Goal: Transaction & Acquisition: Purchase product/service

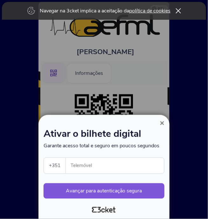
click at [123, 166] on input "Telemóvel" at bounding box center [117, 166] width 93 height 16
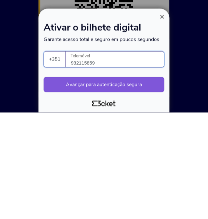
type input "932115859"
click at [144, 190] on button "Avançar para autenticação segura" at bounding box center [104, 190] width 121 height 15
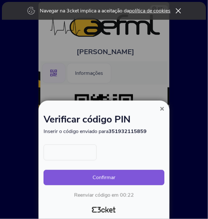
click at [72, 152] on input "text" at bounding box center [70, 152] width 53 height 16
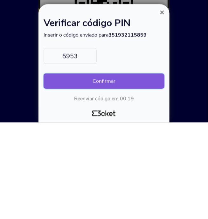
type input "5953"
click at [128, 178] on button "Confirmar" at bounding box center [104, 177] width 121 height 15
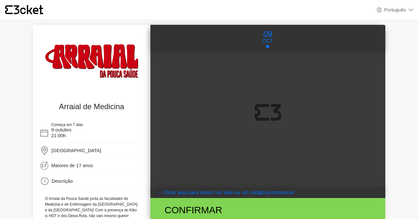
select select "pt_PT"
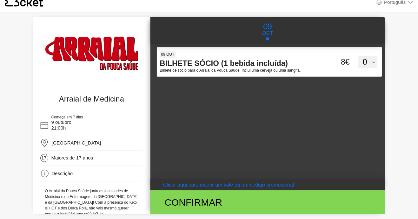
scroll to position [8, 0]
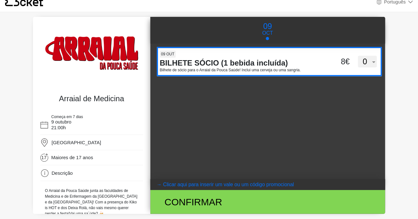
click at [370, 59] on select "0 1" at bounding box center [367, 62] width 19 height 12
select select "1"
click at [358, 56] on select "0 1" at bounding box center [367, 62] width 19 height 12
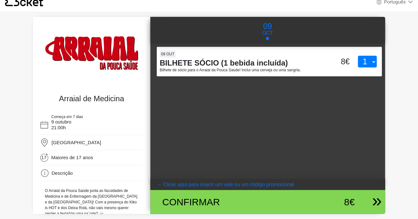
click at [201, 201] on div "Confirmar" at bounding box center [230, 201] width 144 height 14
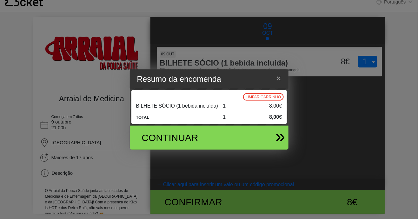
click at [261, 149] on div "Continuar" at bounding box center [206, 137] width 149 height 24
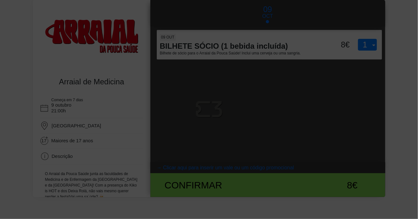
scroll to position [27, 0]
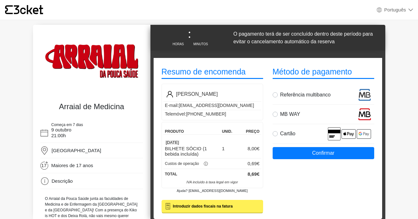
select select "pt_PT"
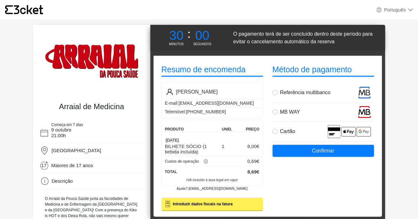
scroll to position [3, 0]
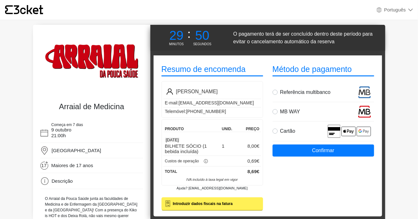
click at [358, 114] on div at bounding box center [366, 111] width 17 height 13
click at [285, 109] on input "MB WAY" at bounding box center [282, 107] width 4 height 4
radio input "true"
click at [352, 153] on button "Confirmar" at bounding box center [324, 150] width 102 height 12
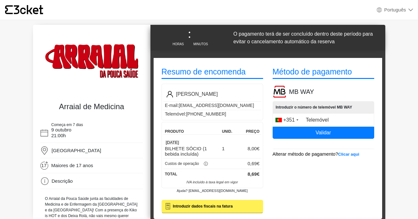
select select "pt_PT"
click at [339, 119] on input "Telemóvel" at bounding box center [324, 119] width 102 height 13
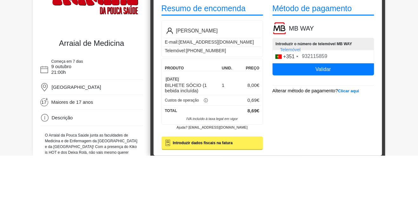
type input "932115859"
click at [346, 131] on button "Validar" at bounding box center [324, 132] width 102 height 12
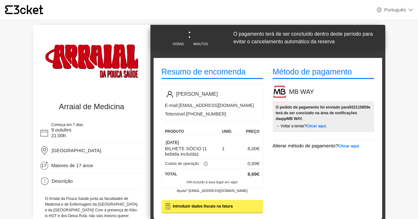
select select "pt_PT"
